Goal: Use online tool/utility: Utilize a website feature to perform a specific function

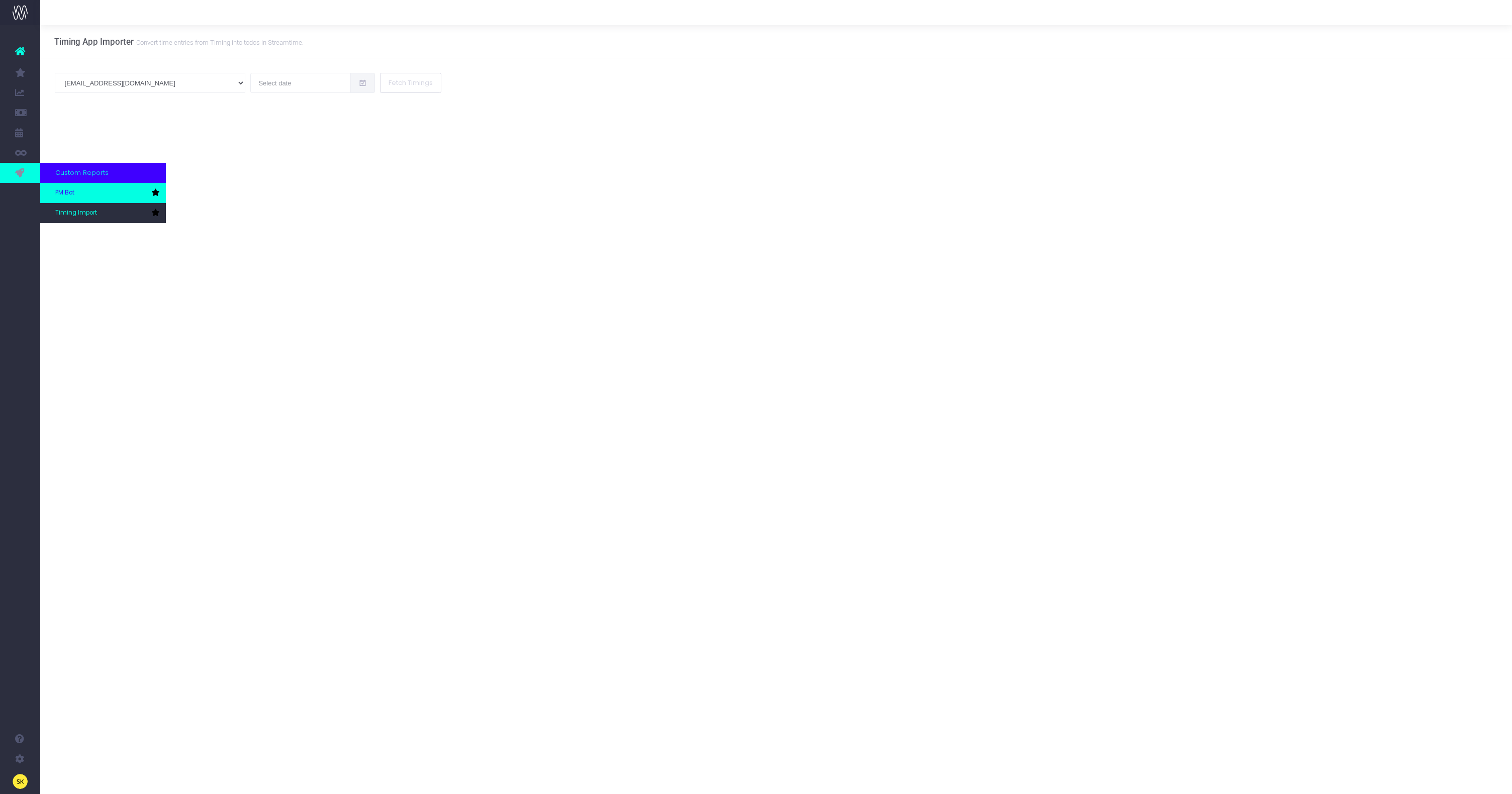
click at [71, 190] on span "PM Bot" at bounding box center [65, 193] width 19 height 9
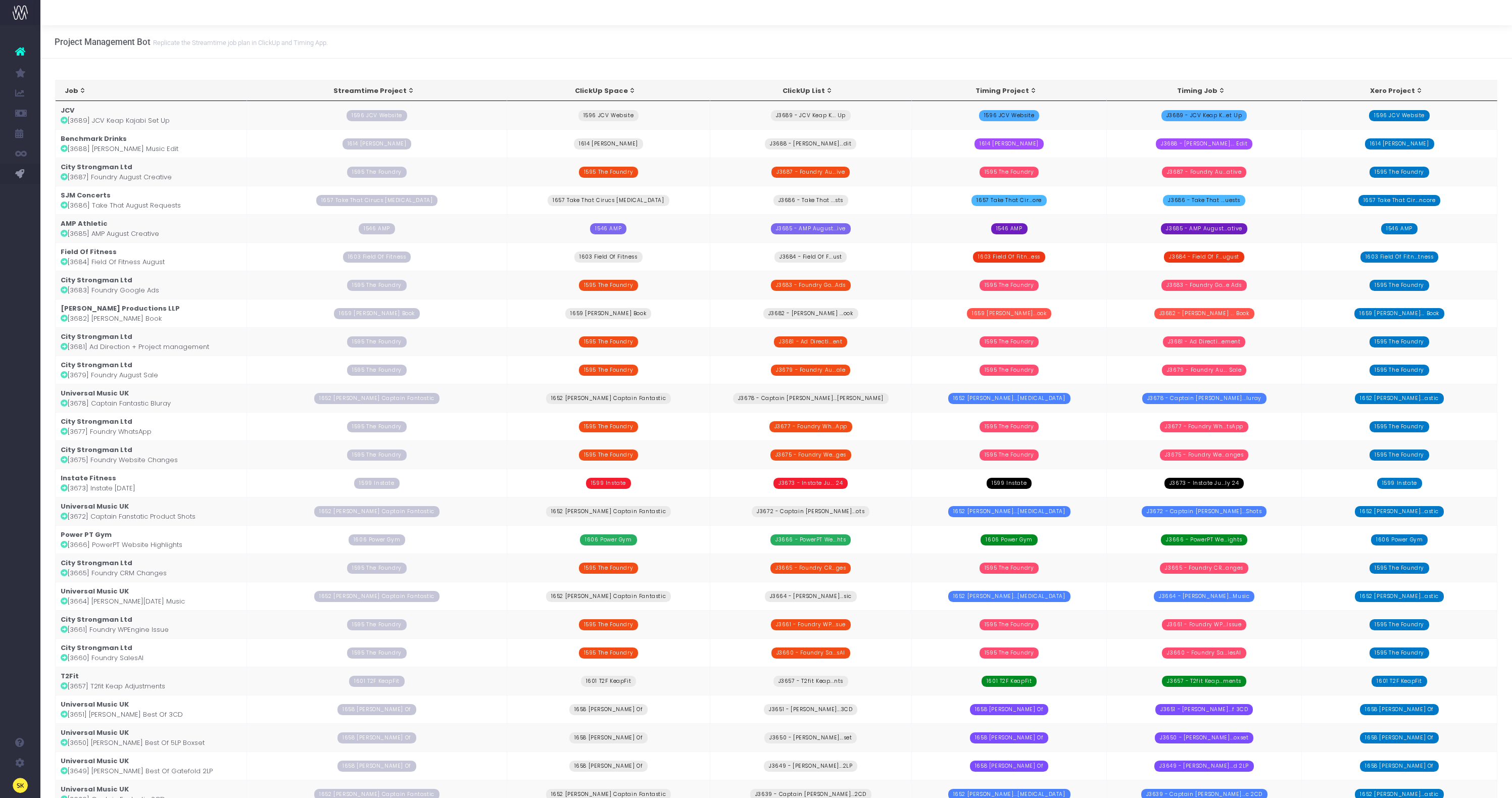
click at [125, 458] on td "City Strongman Ltd [3675] Foundry Website Changes" at bounding box center [151, 455] width 191 height 28
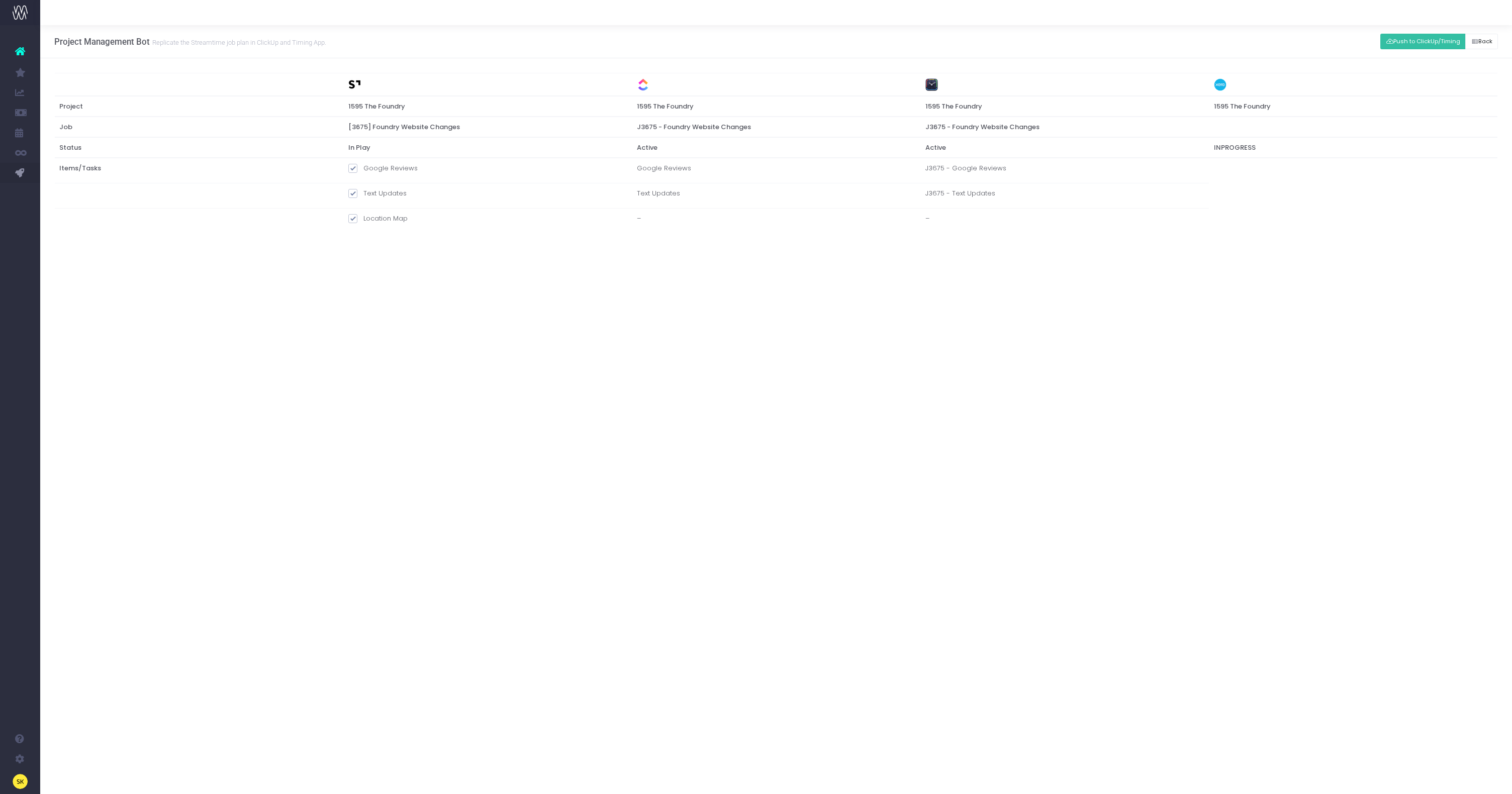
drag, startPoint x: 356, startPoint y: 194, endPoint x: 354, endPoint y: 173, distance: 21.1
click at [356, 194] on span at bounding box center [353, 193] width 9 height 9
click at [364, 194] on input "Text Updates" at bounding box center [367, 191] width 7 height 7
checkbox input "false"
click at [352, 165] on span at bounding box center [353, 168] width 9 height 9
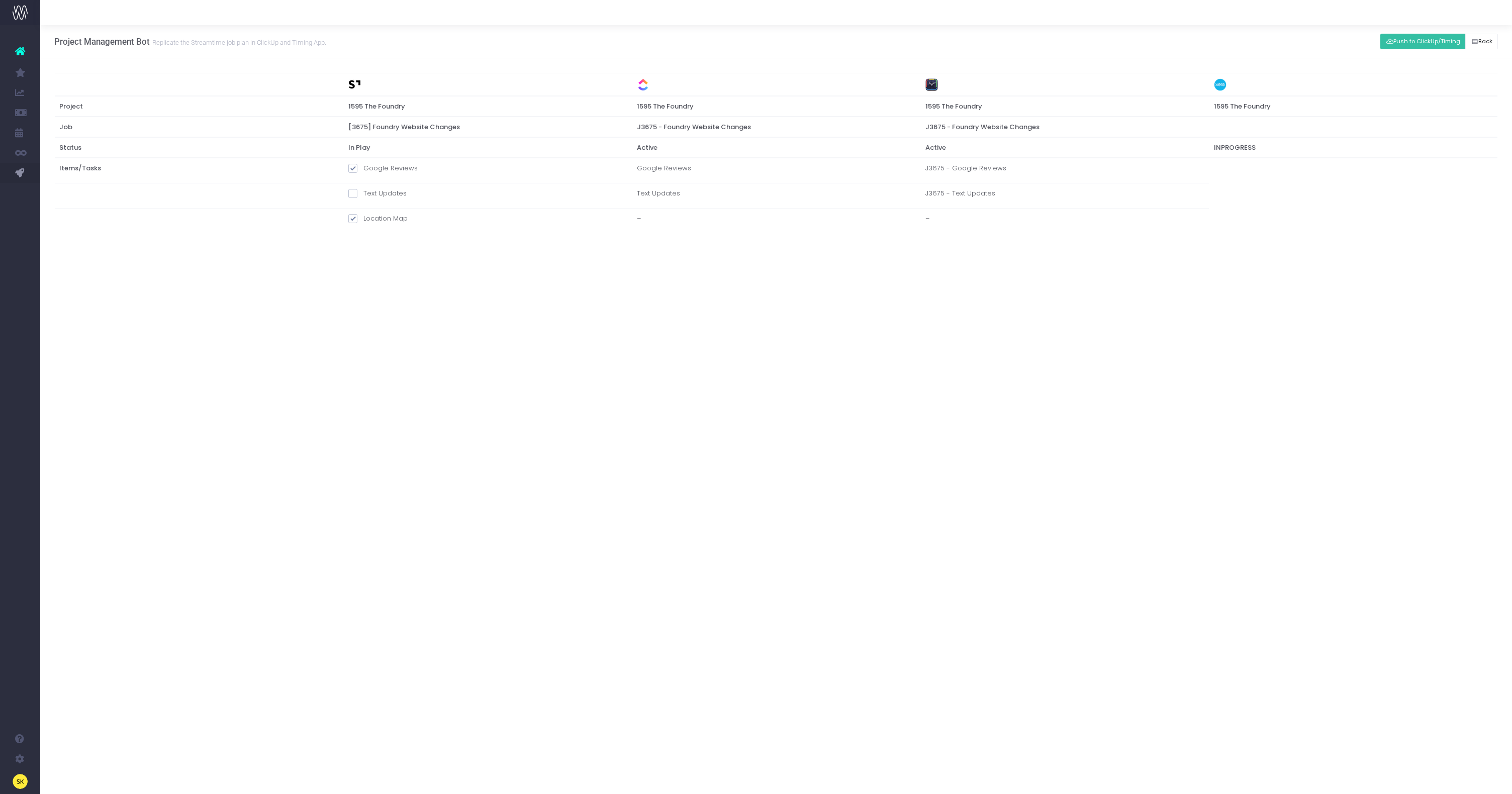
click at [364, 165] on input "Google Reviews" at bounding box center [367, 167] width 7 height 7
checkbox input "false"
click at [1396, 42] on button "Push to ClickUp/Timing" at bounding box center [1422, 41] width 85 height 16
drag, startPoint x: 970, startPoint y: 218, endPoint x: 1014, endPoint y: 221, distance: 44.1
click at [1014, 221] on tr "Location Map Location Map J3675 - Location Map" at bounding box center [776, 221] width 1443 height 25
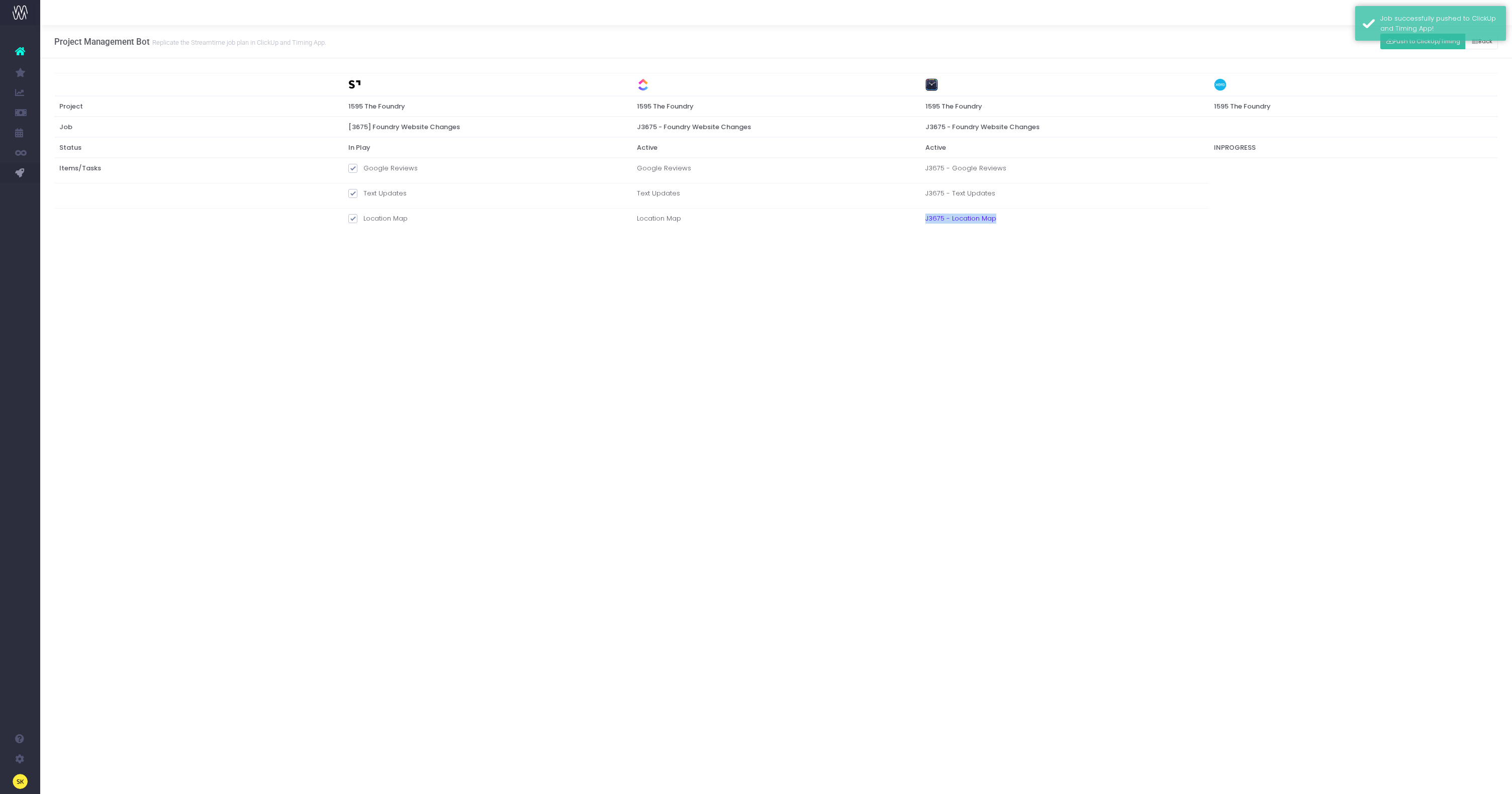
copy tr "J3675 - Location Map"
click at [642, 227] on td "Location Map" at bounding box center [776, 221] width 288 height 25
